Goal: Task Accomplishment & Management: Complete application form

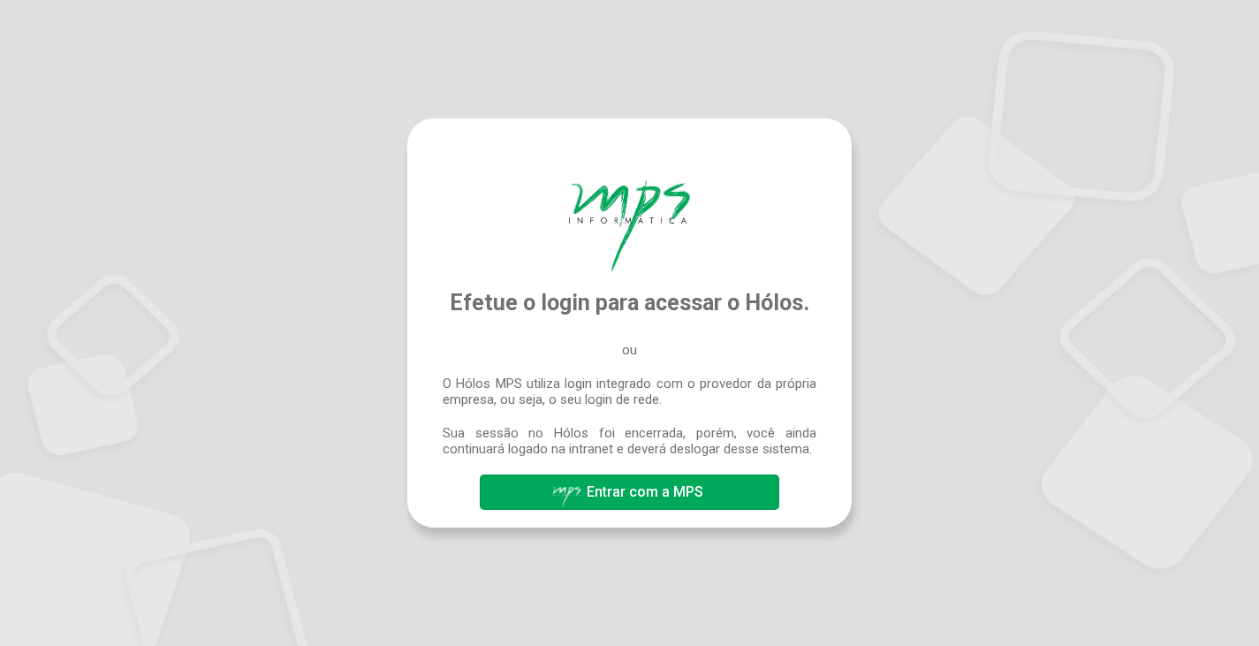
click at [635, 493] on span "Entrar com a MPS" at bounding box center [645, 491] width 117 height 17
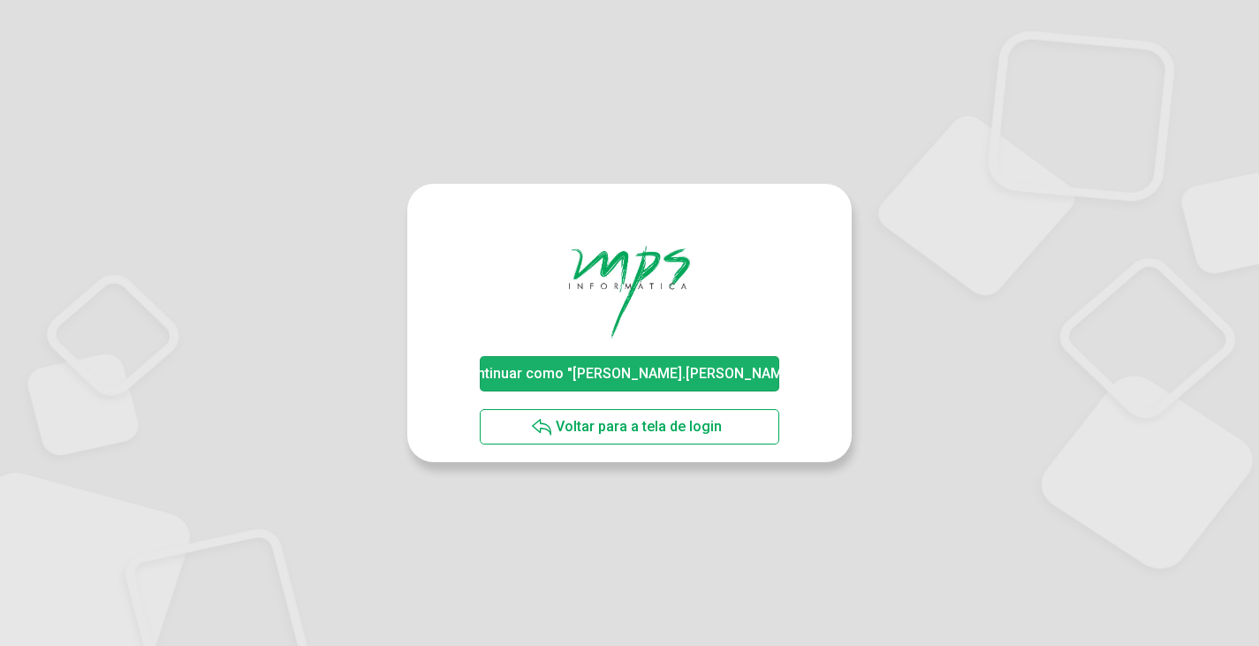
click at [632, 375] on span "Continuar como "[PERSON_NAME].[PERSON_NAME]"" at bounding box center [630, 373] width 342 height 17
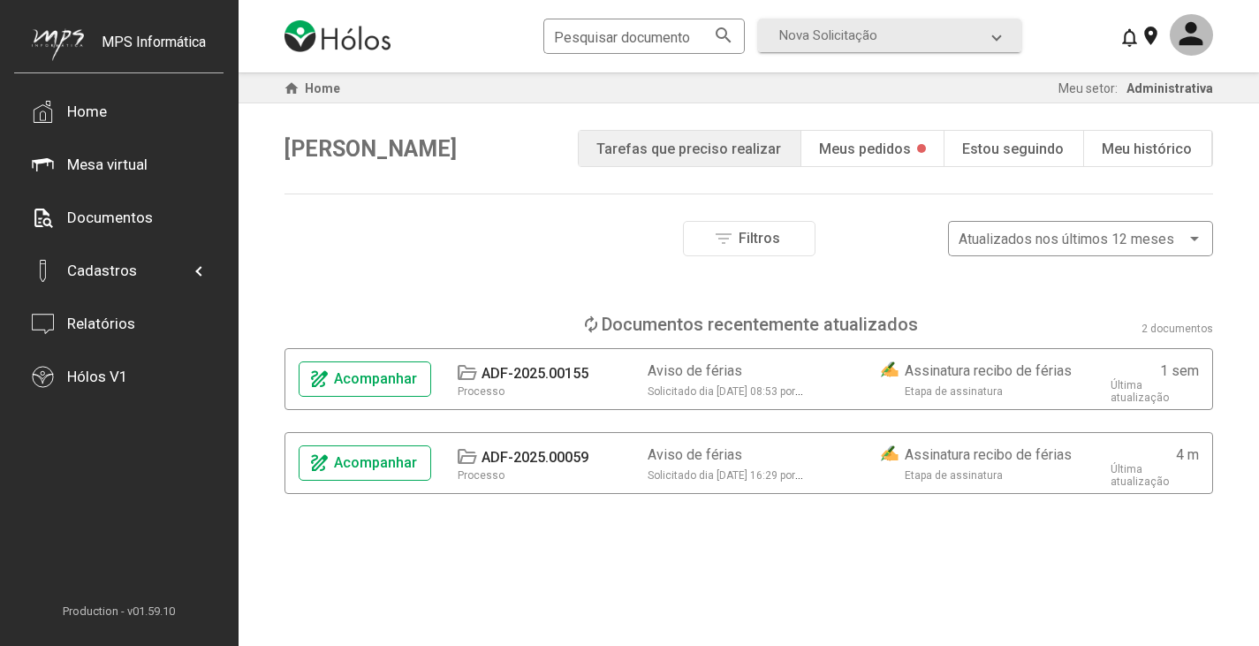
click at [890, 153] on div "Meus pedidos" at bounding box center [865, 148] width 92 height 17
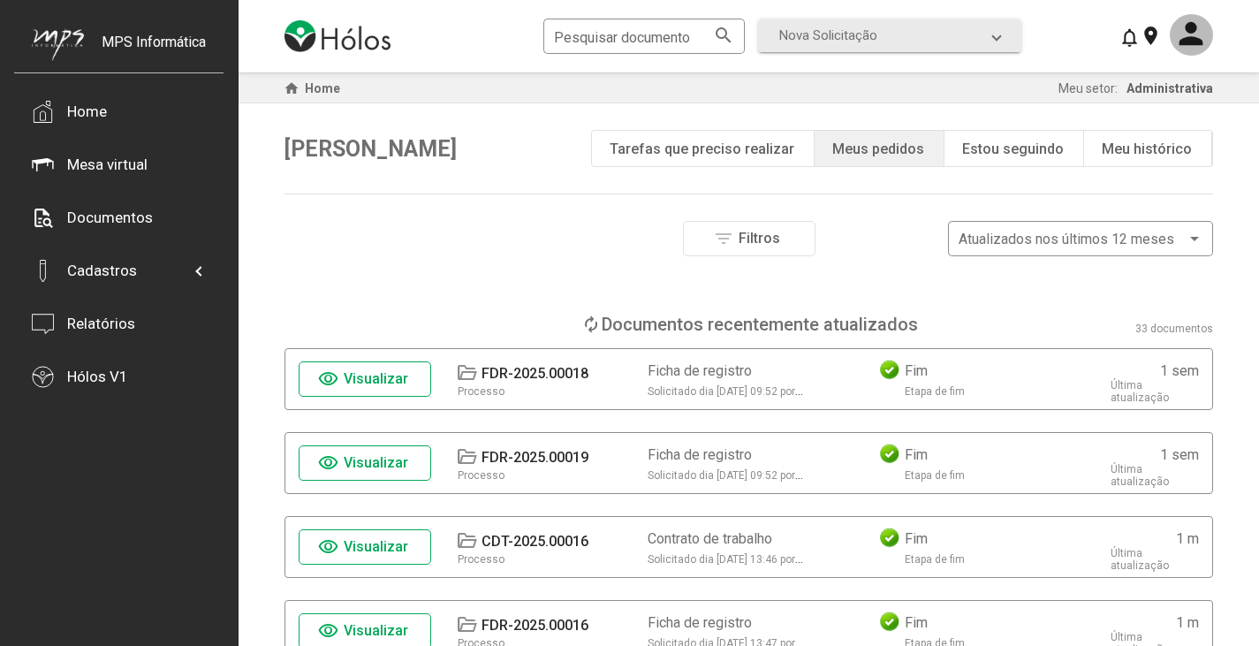
click at [330, 268] on div "Filtros Número do documento Tipo de etapa atual Aprovação Assinatura Fim Tipo d…" at bounding box center [748, 267] width 929 height 93
click at [1047, 41] on div "Pesquisar documento search Nova Solicitação search Aviso de férias Contrato de …" at bounding box center [748, 36] width 929 height 72
click at [956, 17] on div "Pesquisar documento search Nova Solicitação search Aviso de férias Contrato de …" at bounding box center [754, 36] width 422 height 42
click at [948, 24] on mat-expansion-panel-header "Nova Solicitação" at bounding box center [889, 36] width 263 height 34
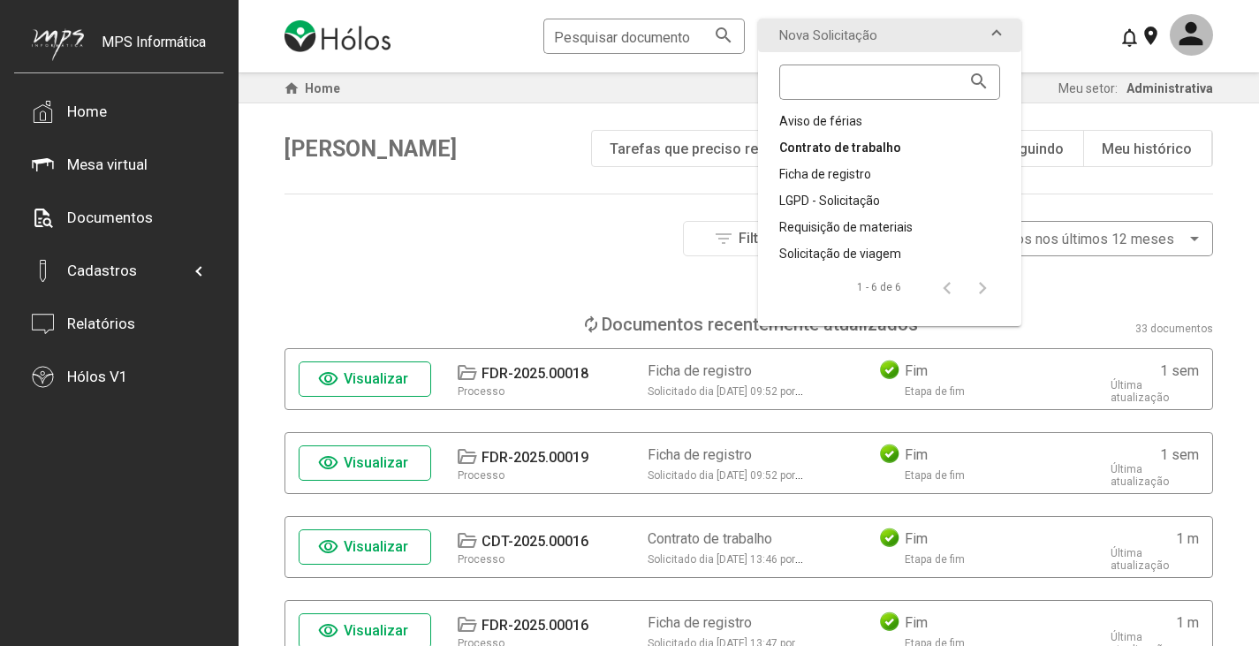
click at [829, 148] on div "Contrato de trabalho" at bounding box center [889, 148] width 221 height 18
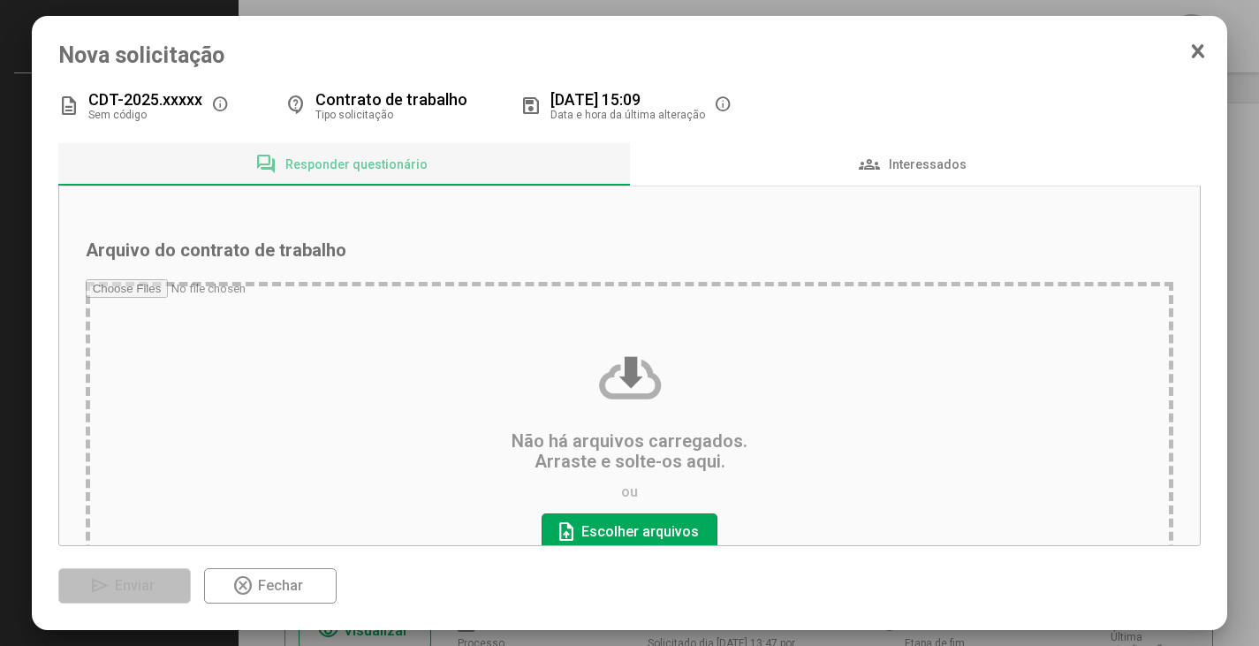
click at [607, 531] on input "file" at bounding box center [630, 447] width 1088 height 336
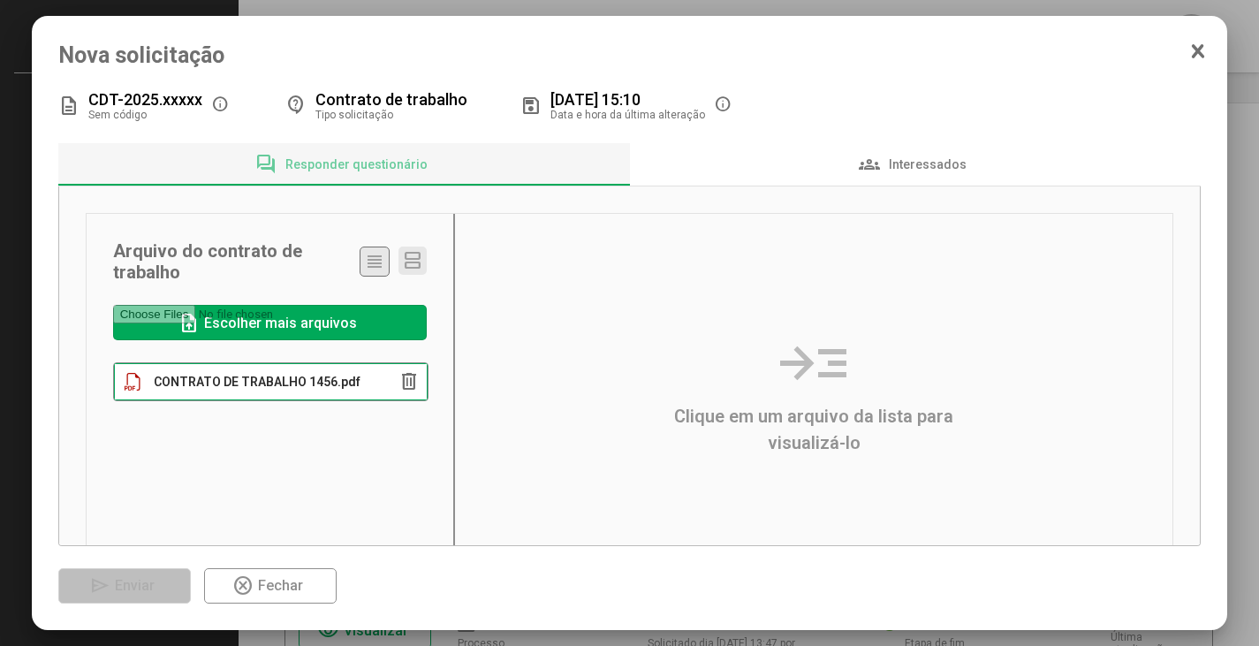
click at [280, 378] on span "CONTRATO DE TRABALHO 1456.pdf" at bounding box center [257, 382] width 207 height 14
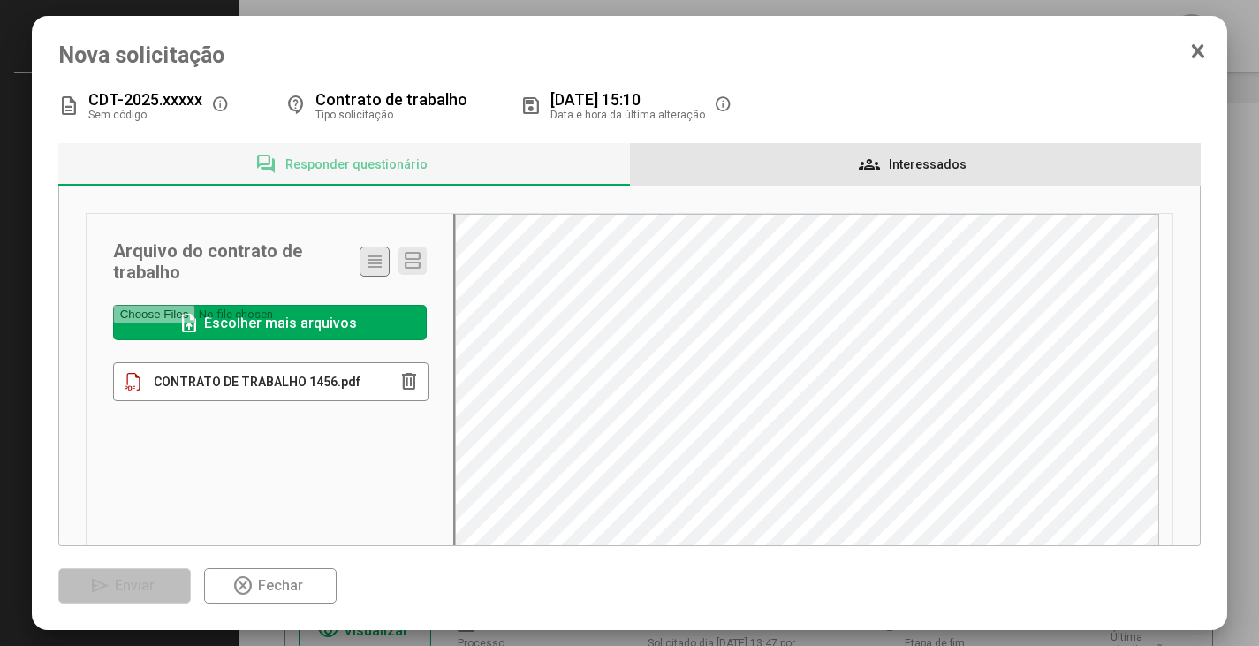
click at [902, 171] on span "Interessados" at bounding box center [928, 164] width 78 height 14
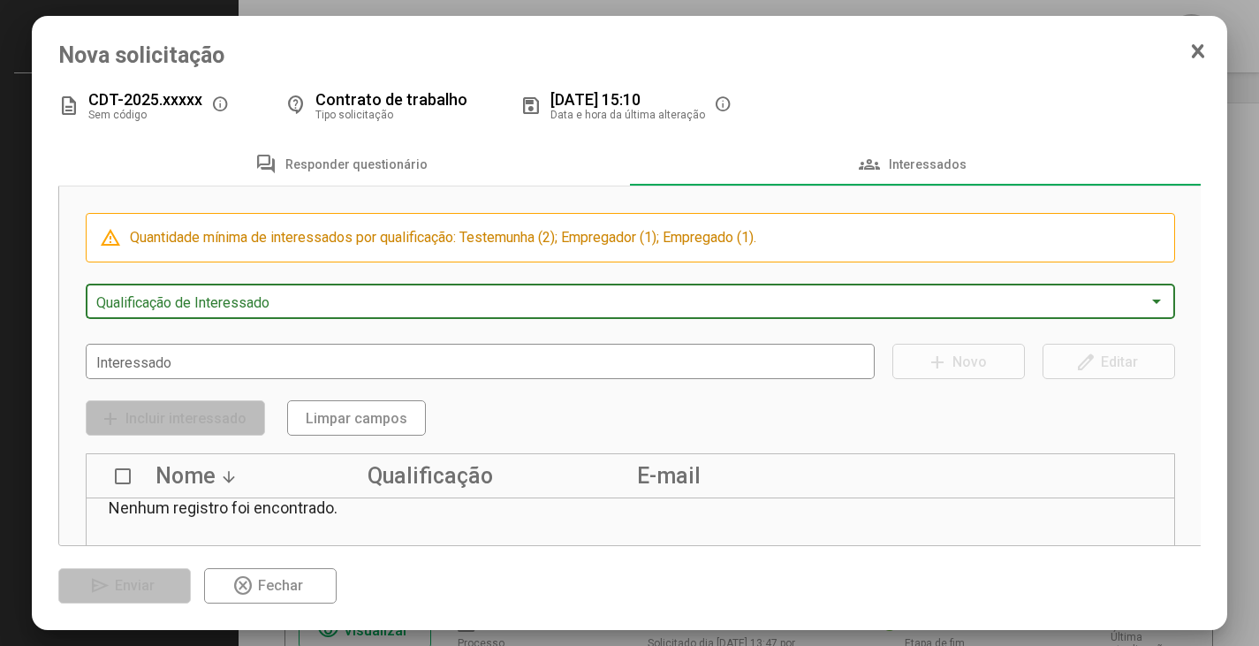
click at [221, 310] on span at bounding box center [622, 302] width 1053 height 16
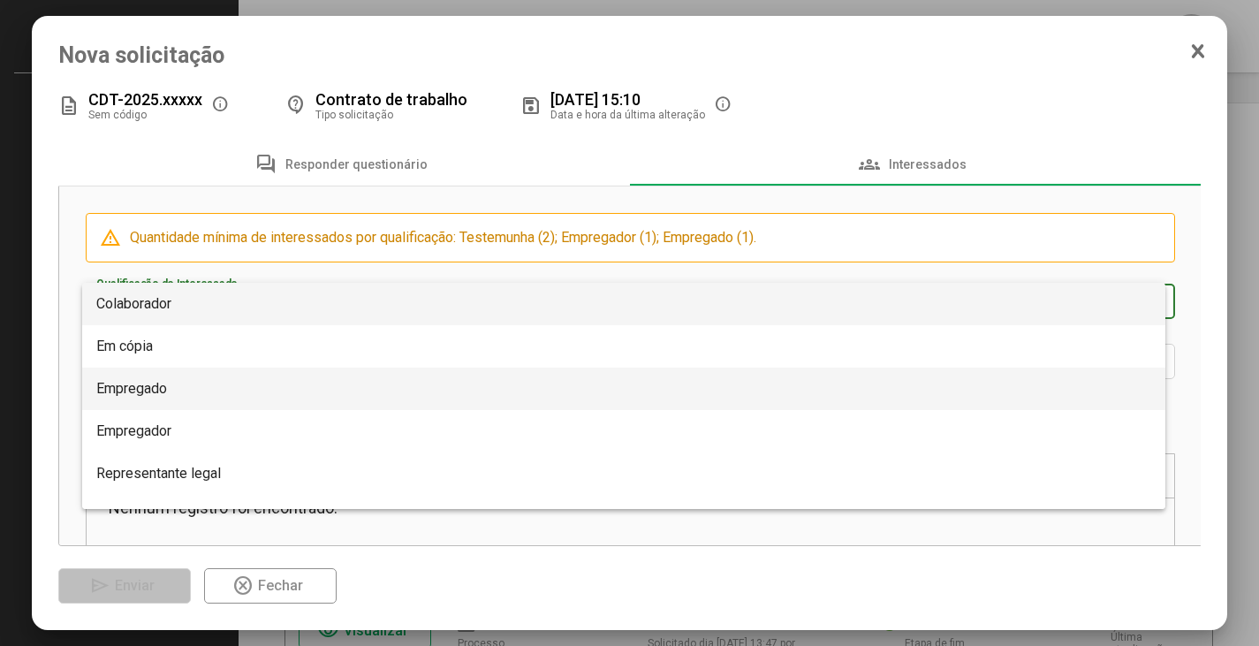
click at [148, 383] on span "Empregado" at bounding box center [131, 388] width 71 height 17
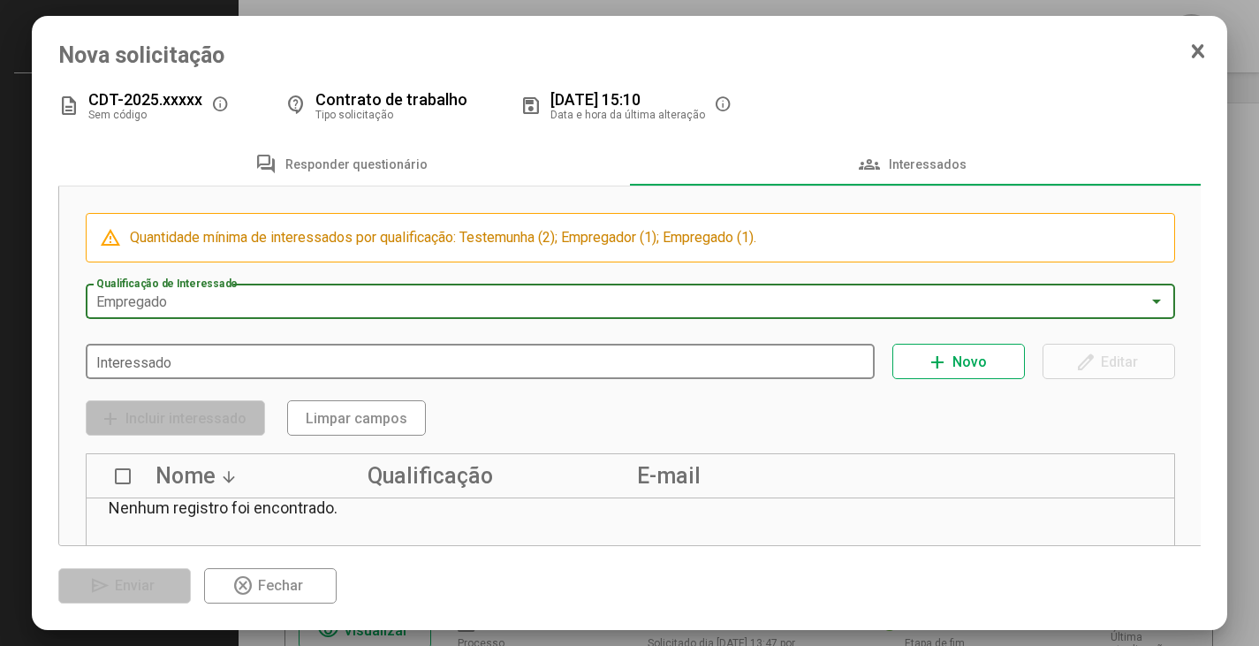
click at [191, 356] on input "Interessado" at bounding box center [480, 362] width 769 height 16
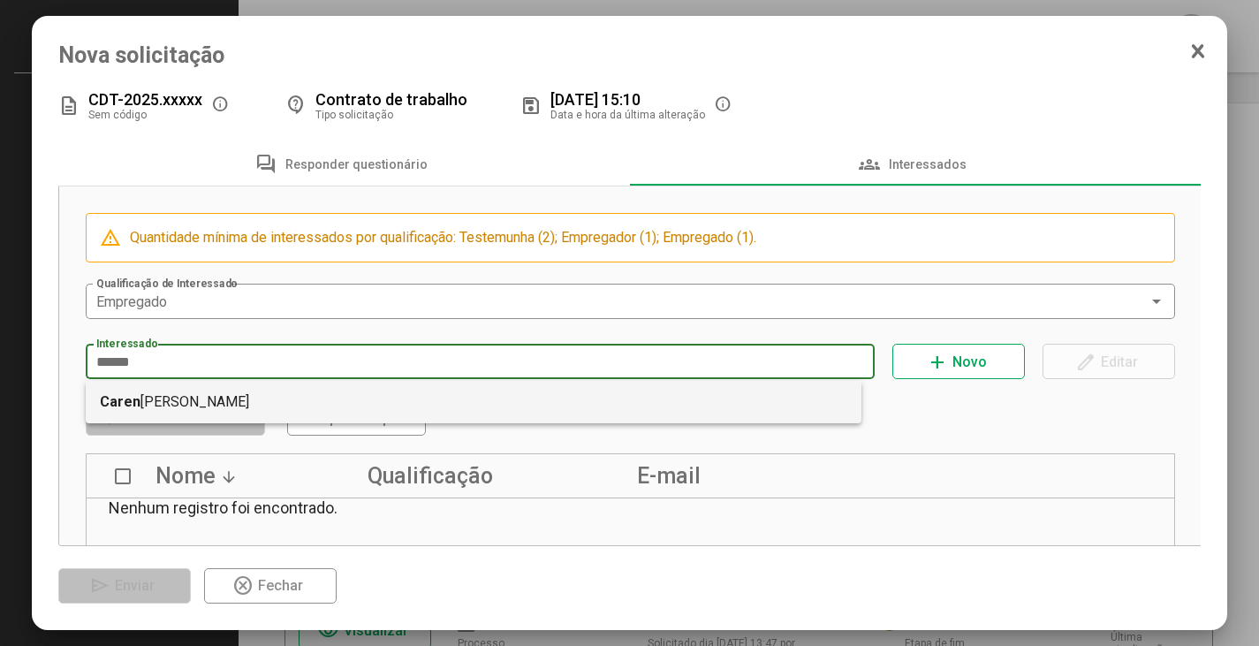
click at [206, 403] on mat-option "Caren Cauana de Souza Miranda" at bounding box center [474, 402] width 777 height 42
type input "**********"
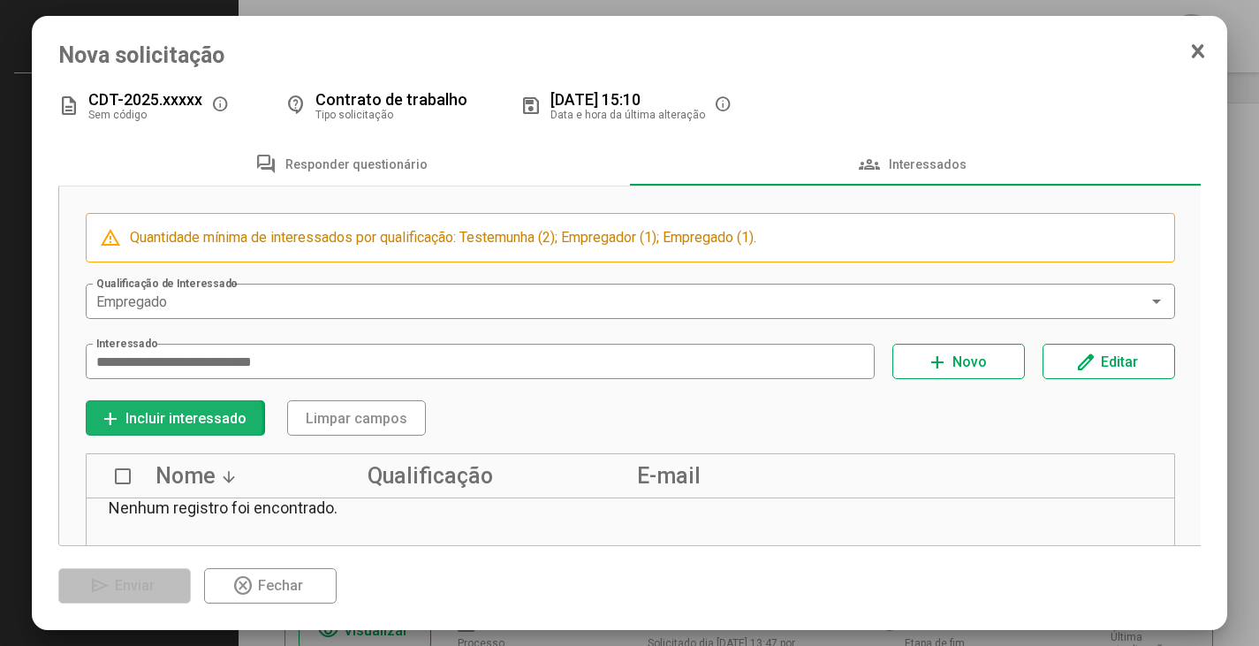
click at [163, 421] on span "Incluir interessado" at bounding box center [185, 418] width 121 height 17
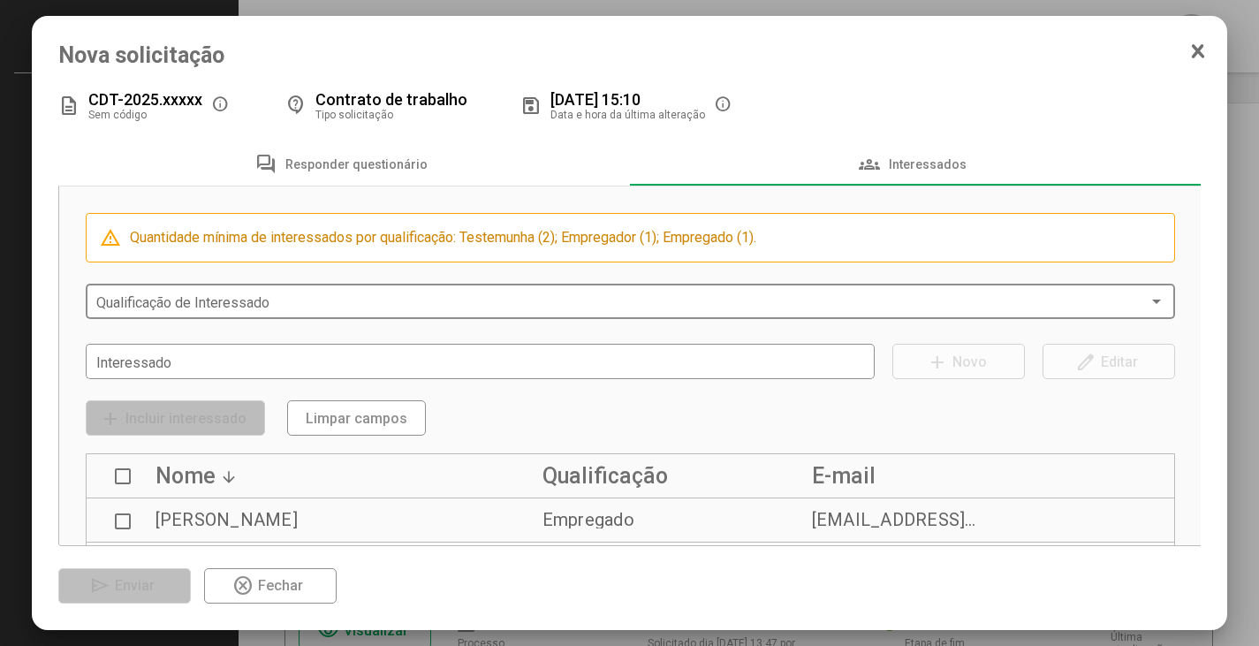
click at [125, 292] on div "Qualificação de Interessado" at bounding box center [630, 299] width 1069 height 39
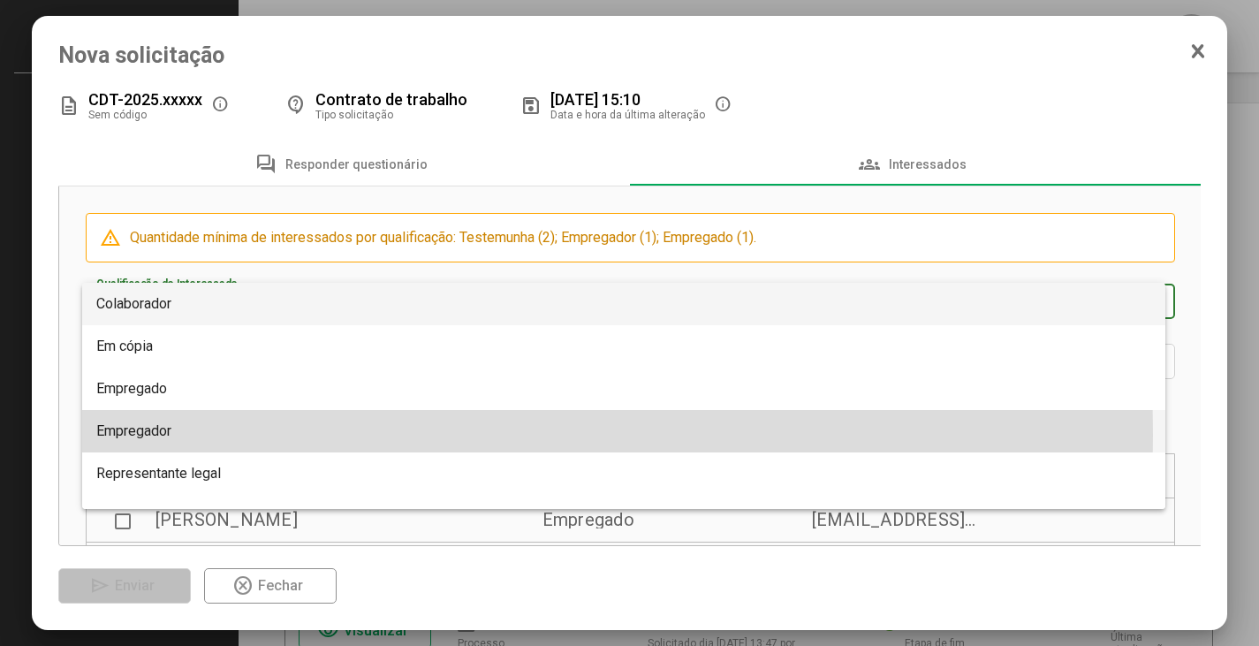
click at [160, 435] on span "Empregador" at bounding box center [133, 430] width 75 height 17
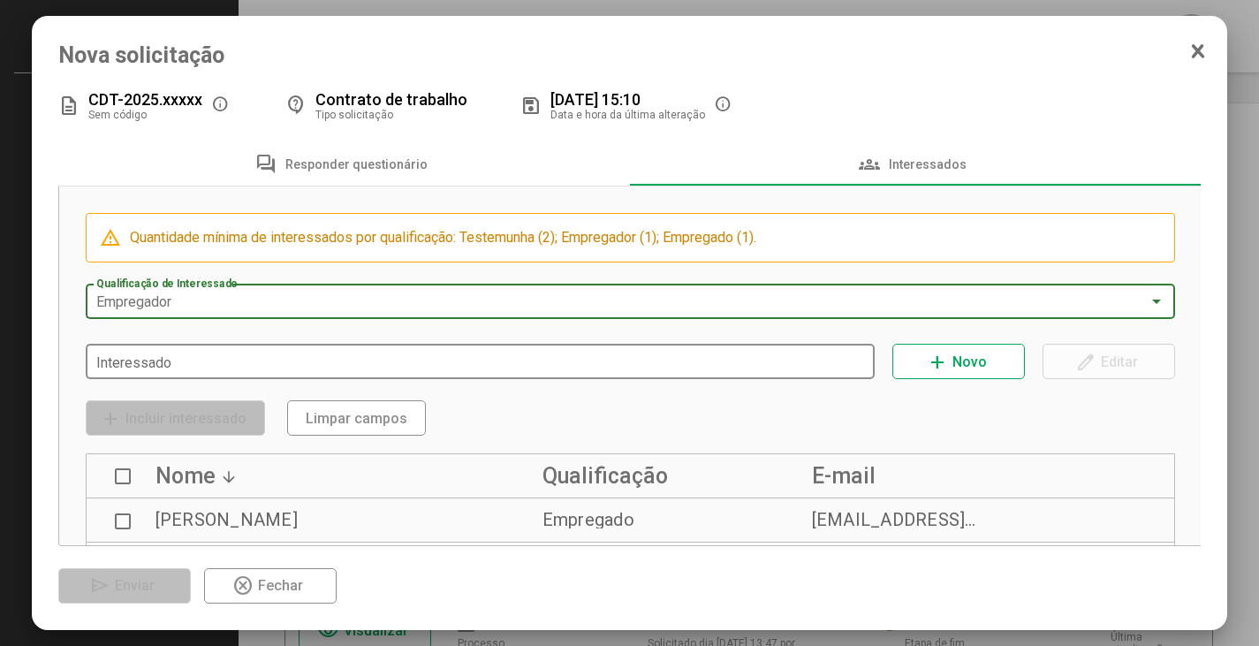
click at [138, 377] on div "Interessado" at bounding box center [480, 359] width 769 height 39
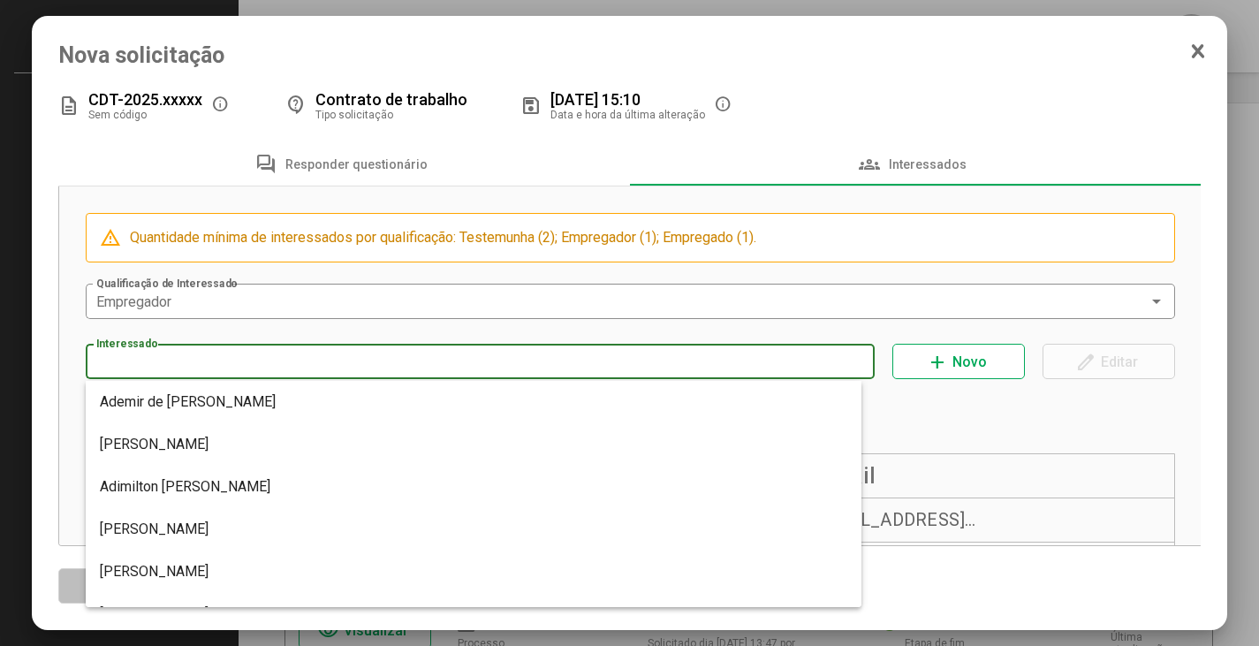
click at [133, 367] on input "Interessado" at bounding box center [480, 362] width 769 height 16
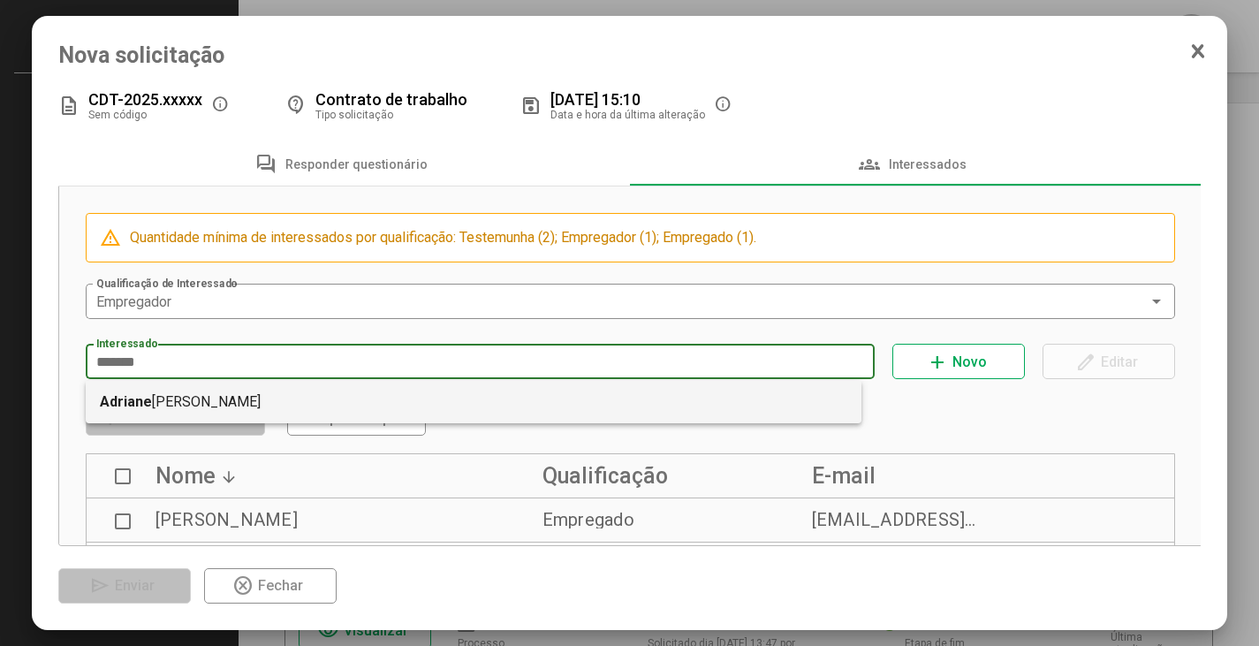
click at [199, 394] on mat-option "Adriane Maria Possoli" at bounding box center [474, 402] width 777 height 42
type input "**********"
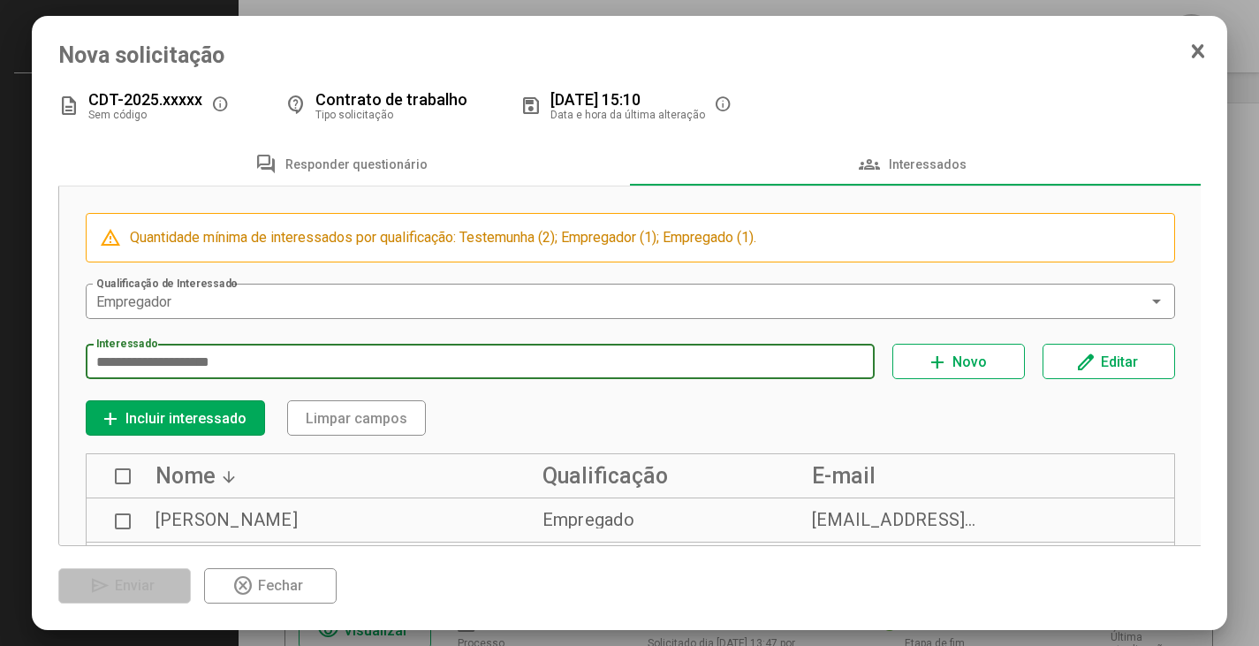
click at [155, 422] on span "Incluir interessado" at bounding box center [185, 418] width 121 height 17
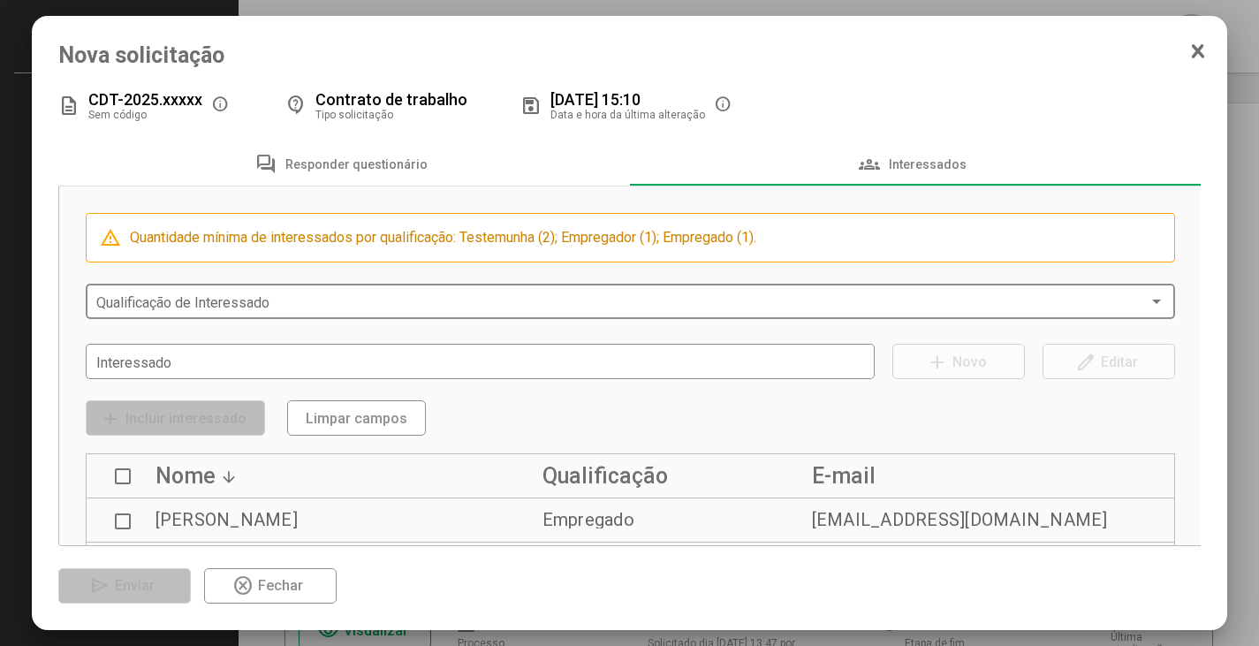
click at [152, 308] on span at bounding box center [622, 302] width 1053 height 16
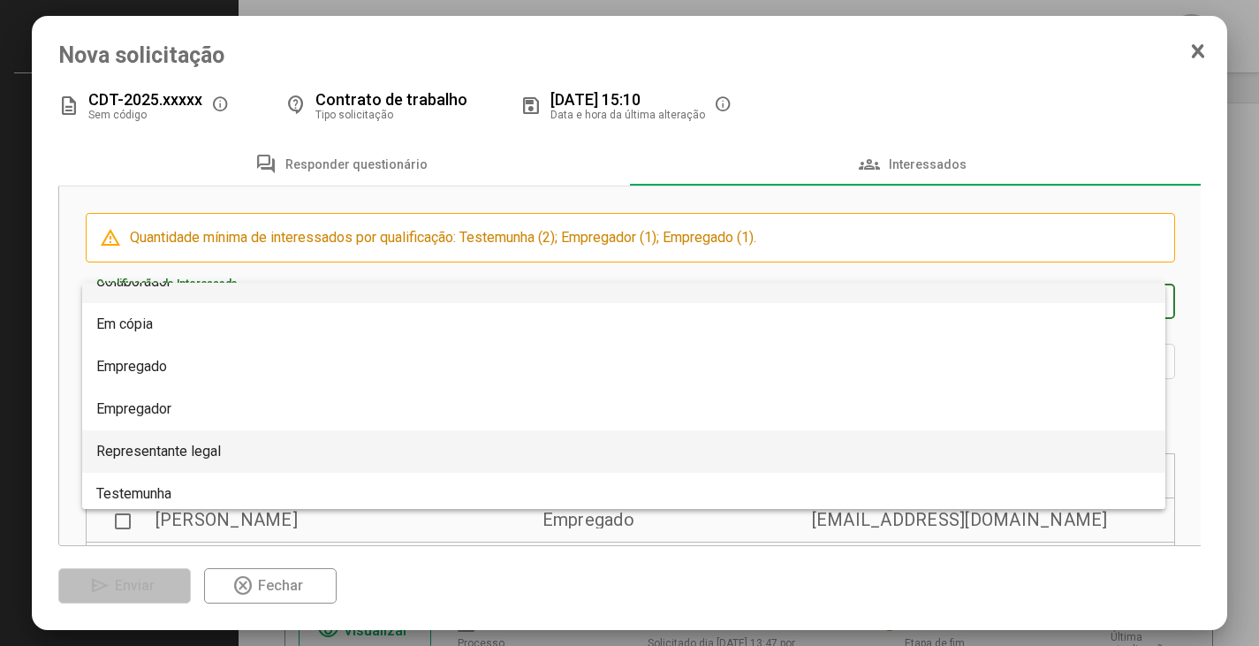
scroll to position [28, 0]
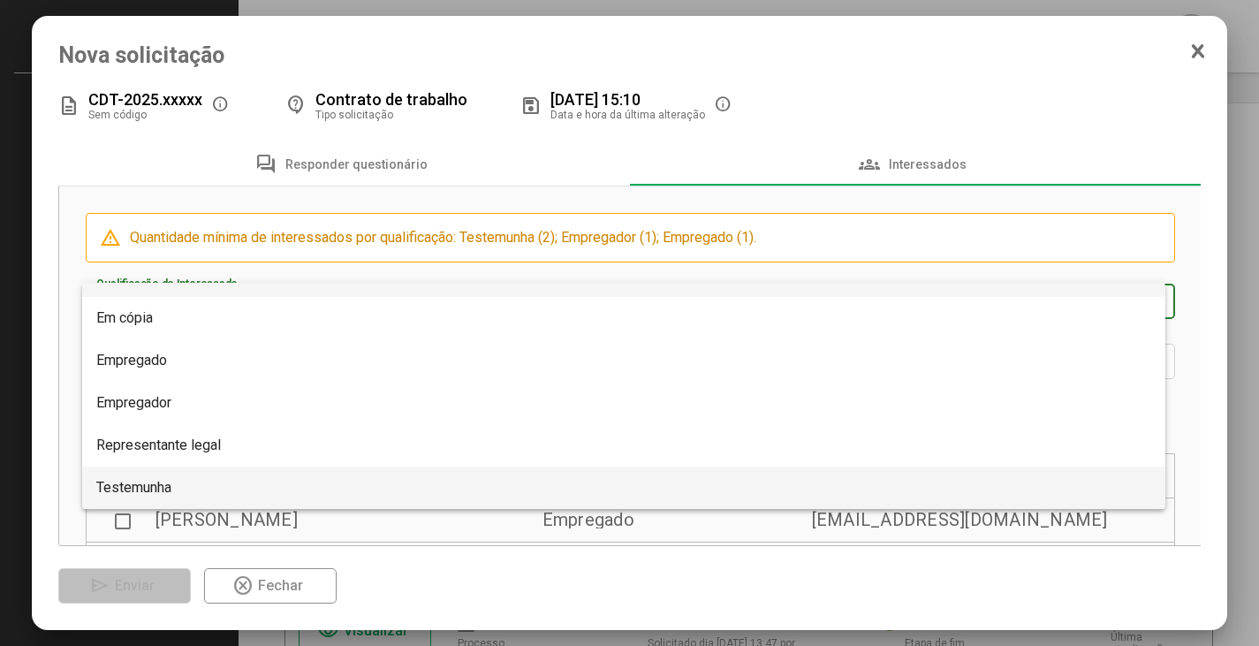
click at [171, 486] on span "Testemunha" at bounding box center [133, 487] width 75 height 17
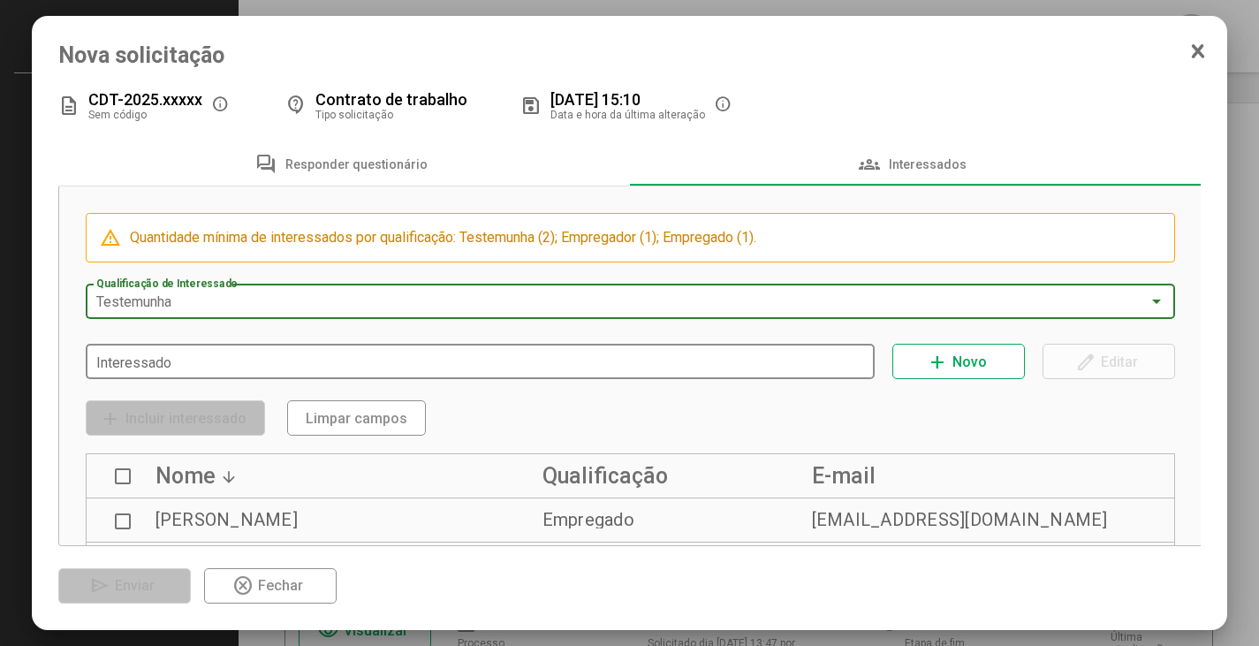
click at [151, 363] on input "Interessado" at bounding box center [480, 362] width 769 height 16
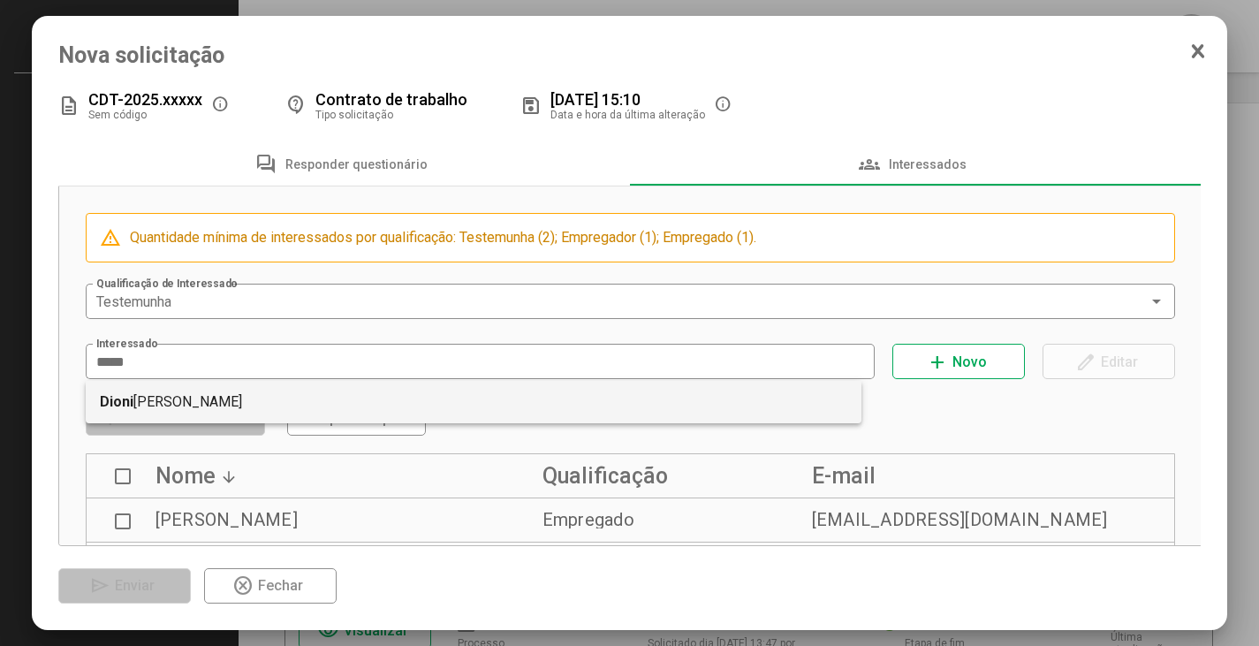
click at [163, 398] on mat-option "Dioni sio Rafael Baptista" at bounding box center [474, 402] width 777 height 42
type input "**********"
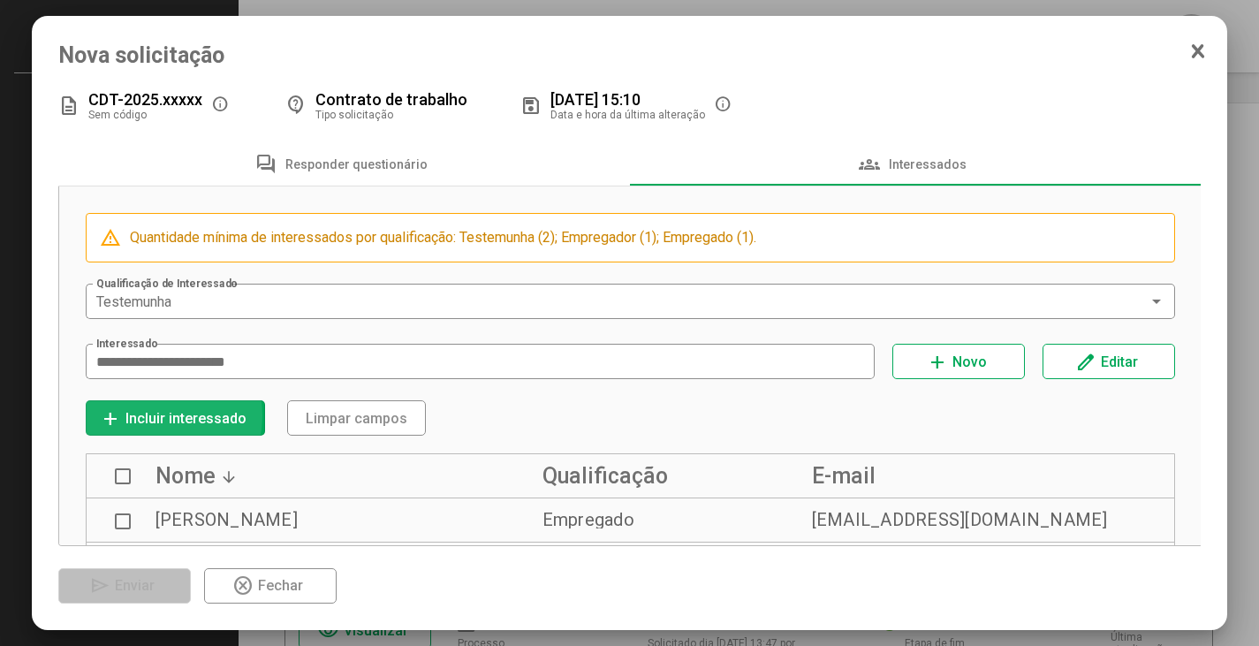
click at [146, 417] on span "Incluir interessado" at bounding box center [185, 418] width 121 height 17
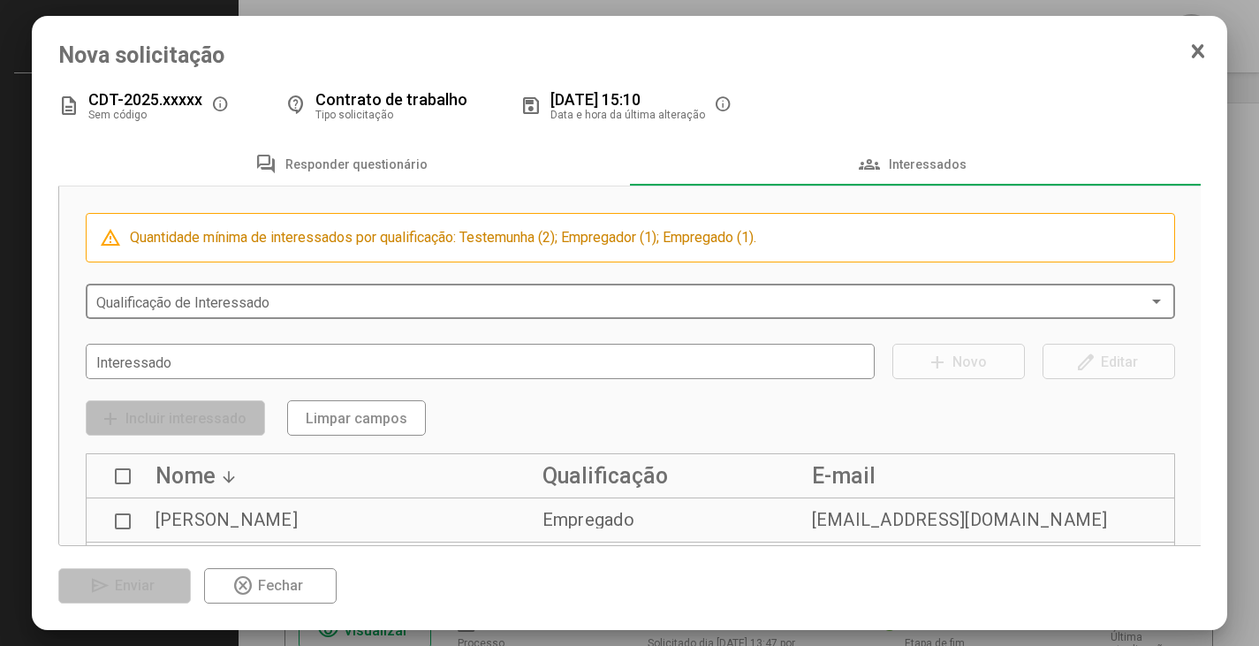
click at [128, 298] on span at bounding box center [622, 302] width 1053 height 16
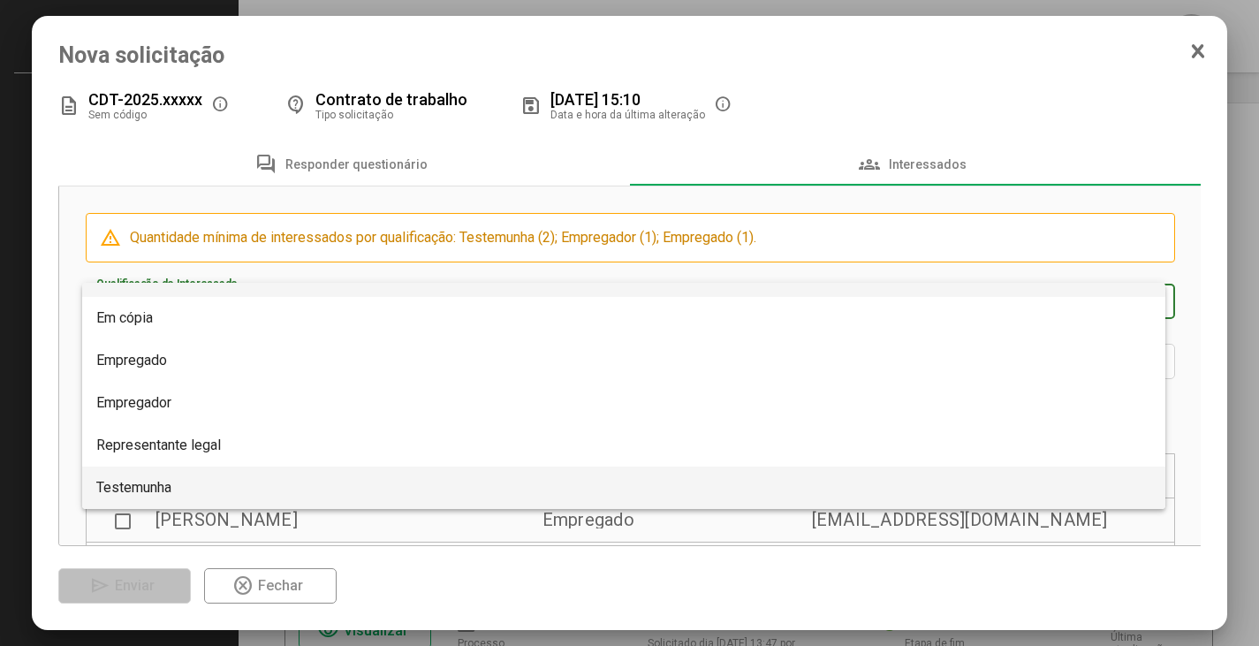
click at [155, 484] on span "Testemunha" at bounding box center [133, 487] width 75 height 17
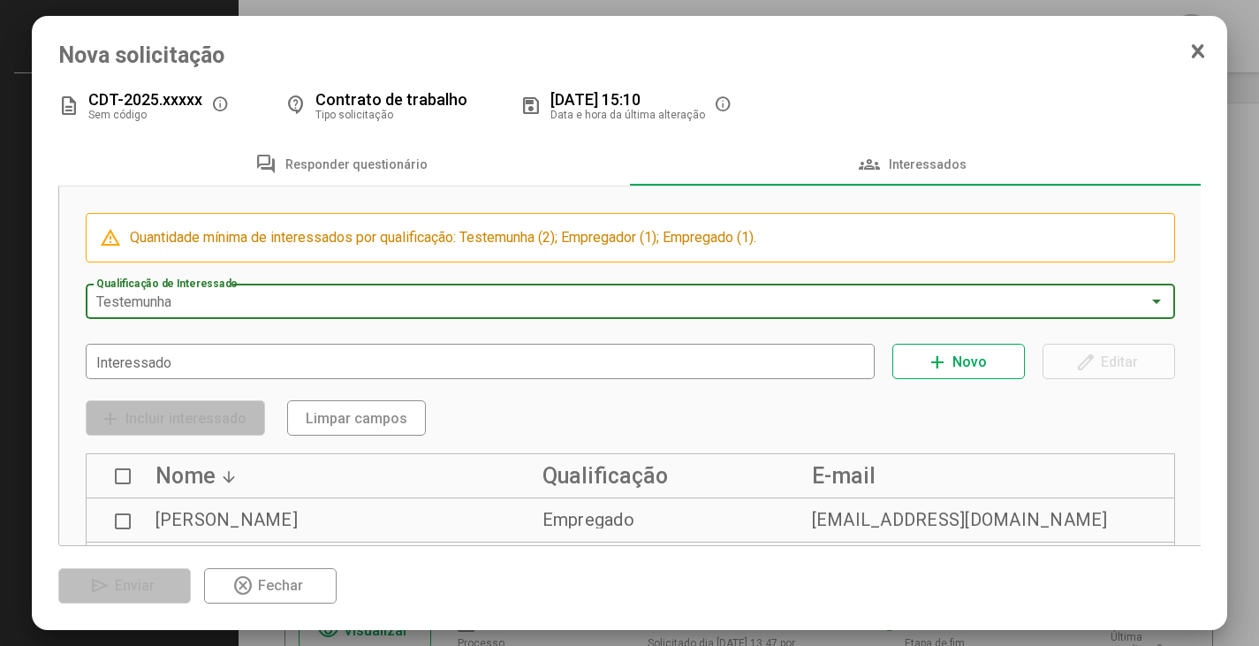
click at [116, 325] on div "report_problem Quantidade mínima de interessados por qualificação: Testemunha (…" at bounding box center [630, 571] width 1143 height 771
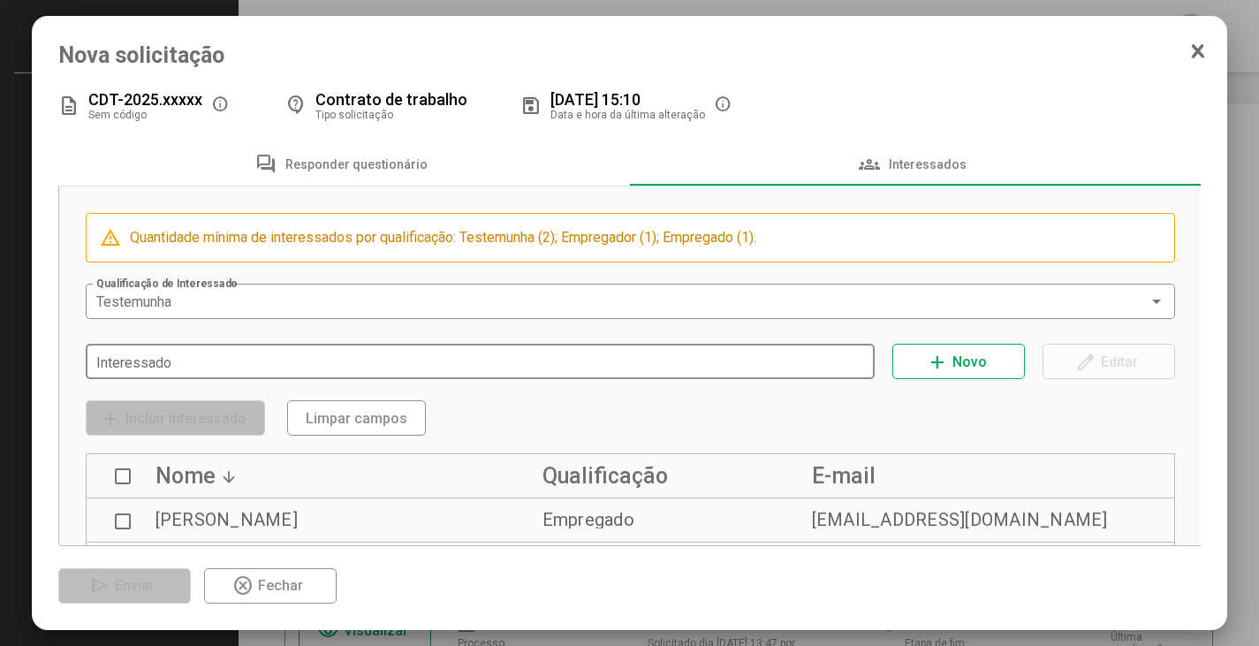
click at [119, 354] on div "Interessado" at bounding box center [480, 359] width 769 height 39
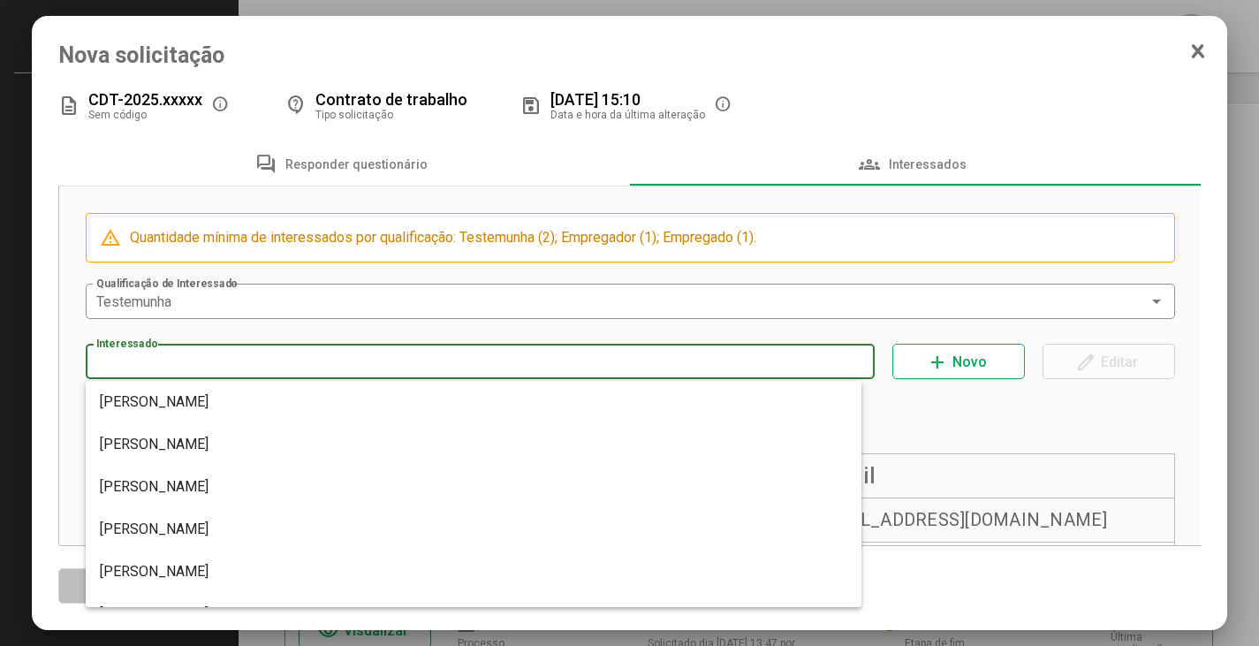
click at [119, 359] on input "Interessado" at bounding box center [480, 362] width 769 height 16
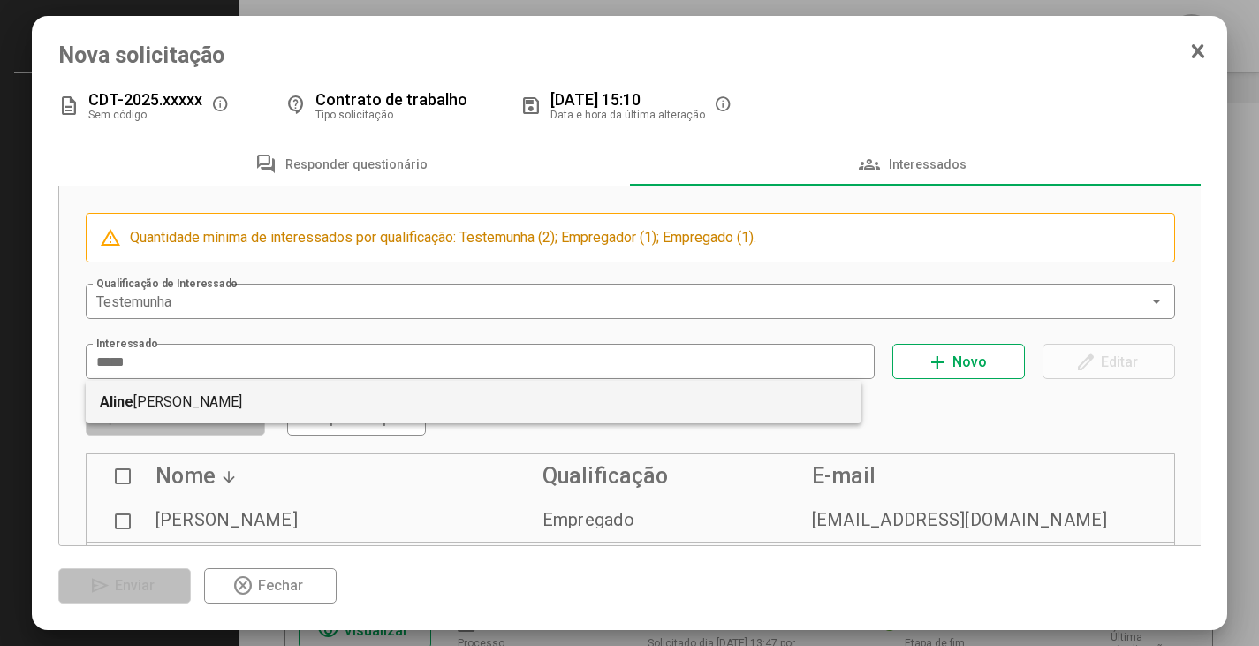
click at [218, 394] on mat-option "Aline Cristine Rodrigues" at bounding box center [474, 402] width 777 height 42
type input "**********"
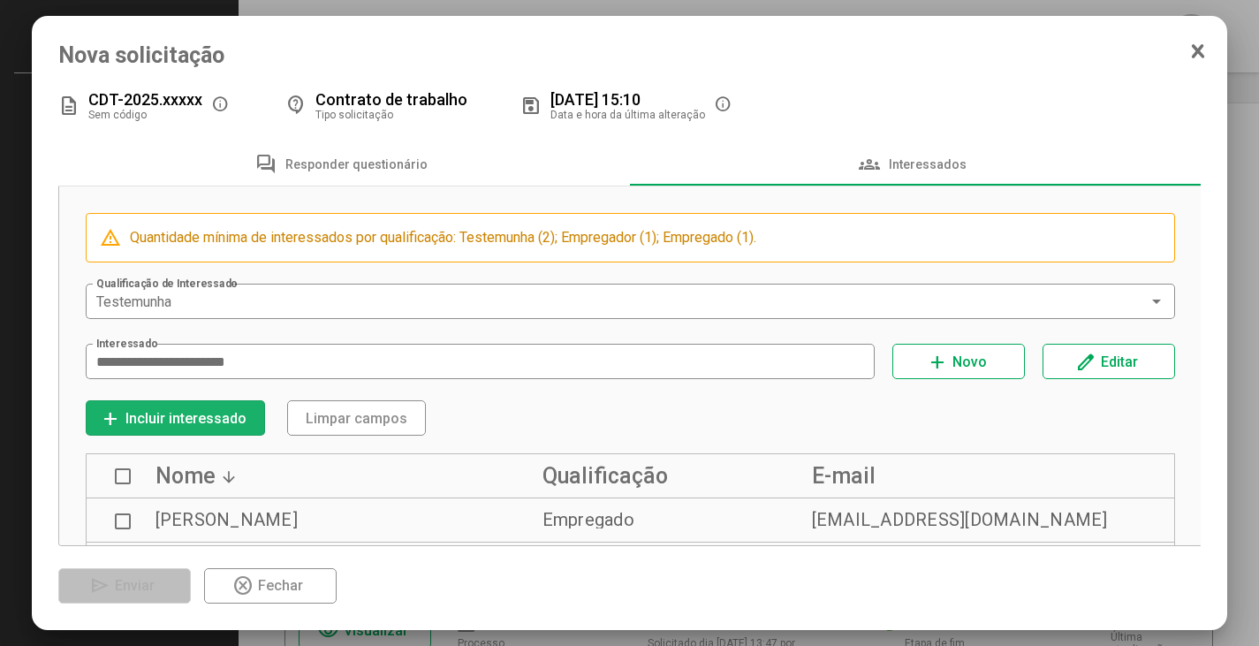
click at [190, 424] on span "Incluir interessado" at bounding box center [185, 418] width 121 height 17
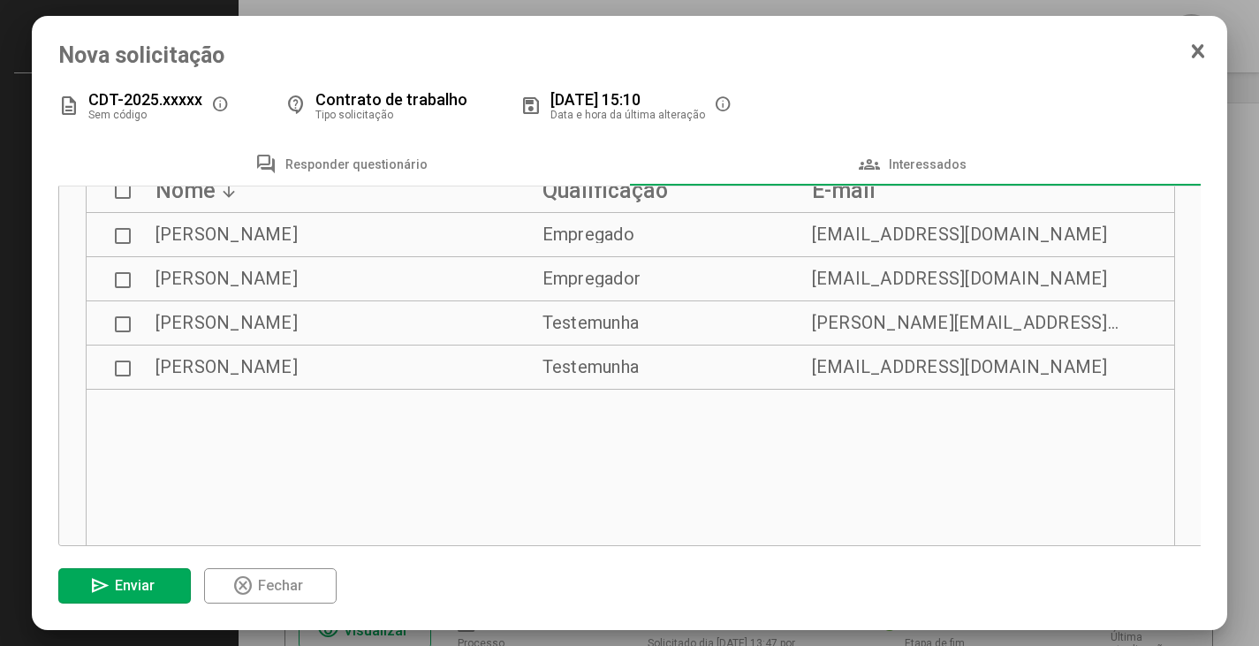
scroll to position [177, 0]
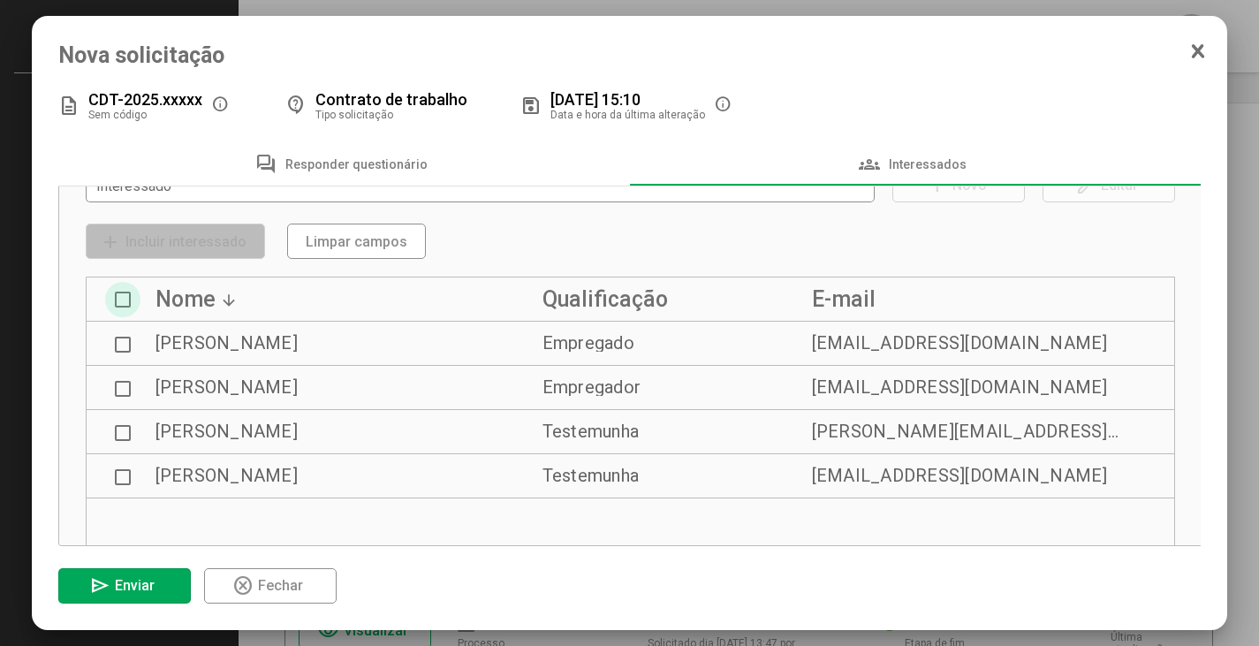
click at [124, 305] on span at bounding box center [123, 300] width 16 height 16
click at [154, 591] on span "Enviar" at bounding box center [135, 585] width 40 height 17
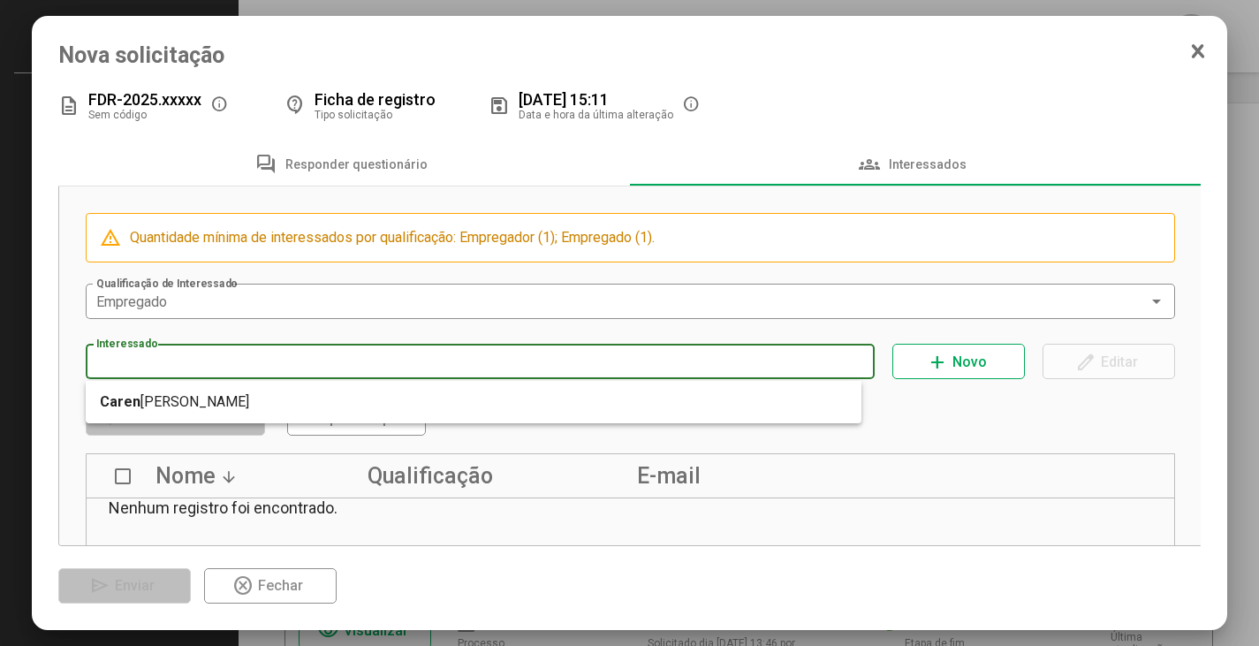
type input "**********"
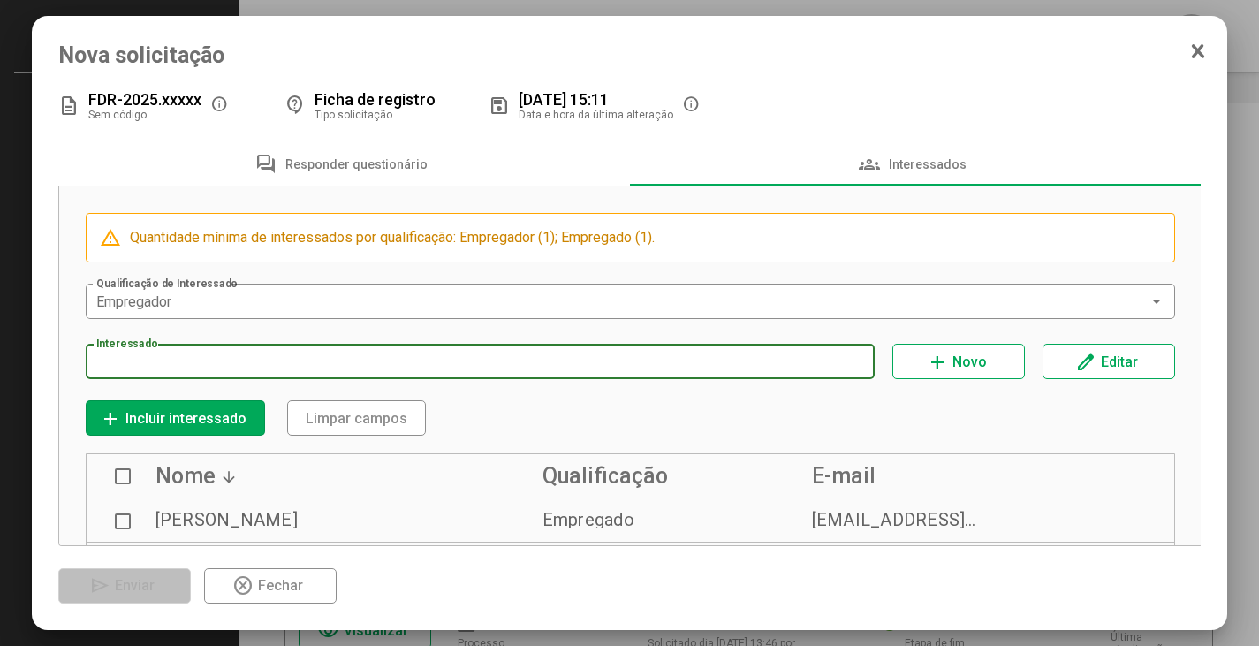
type input "**********"
